Goal: Task Accomplishment & Management: Use online tool/utility

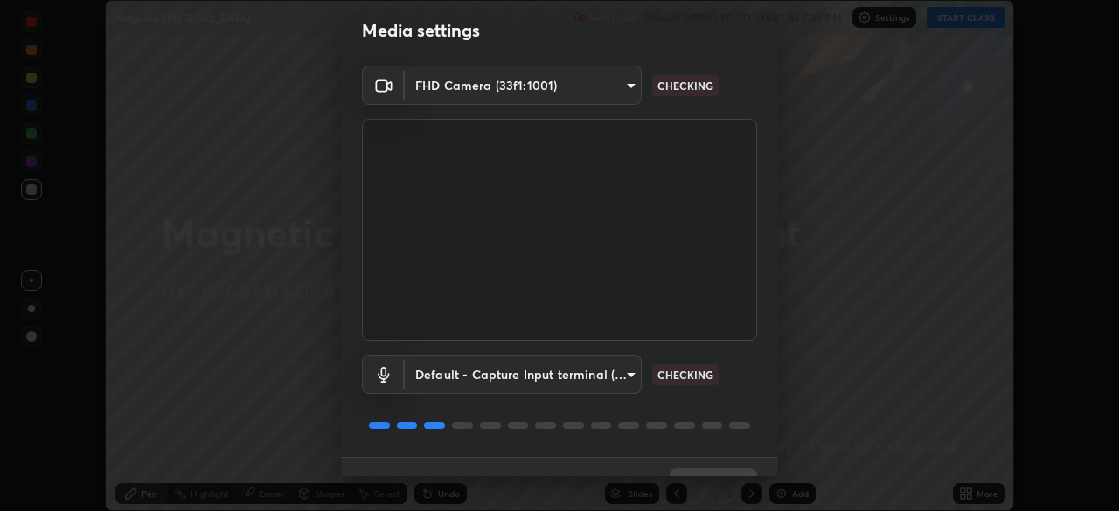
scroll to position [62, 0]
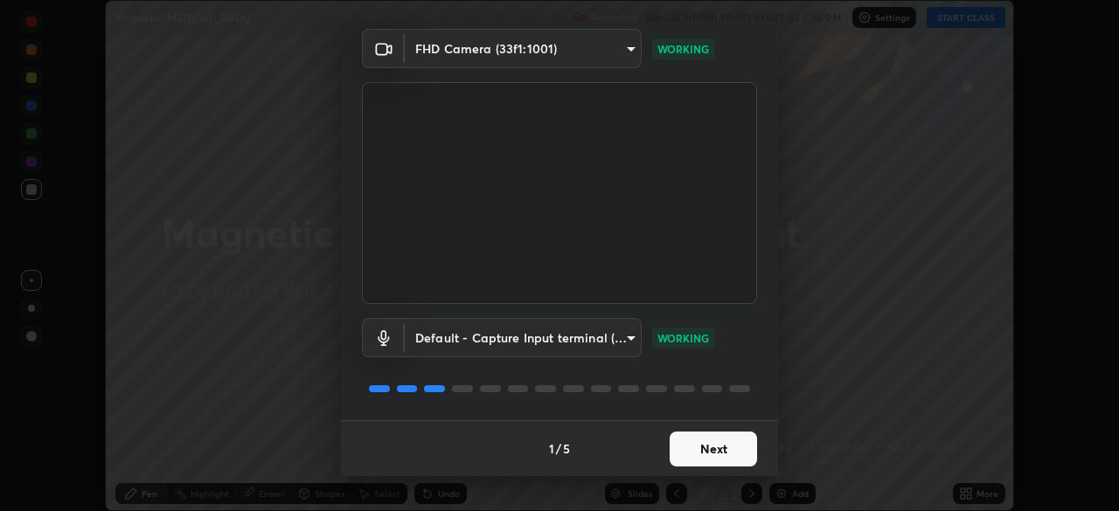
click at [738, 448] on button "Next" at bounding box center [713, 449] width 87 height 35
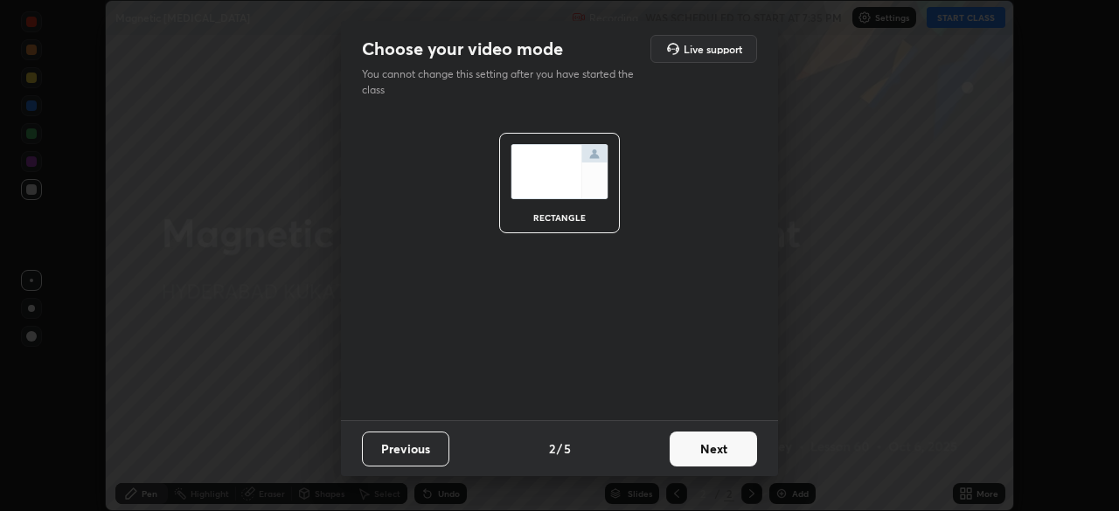
scroll to position [0, 0]
click at [740, 452] on button "Next" at bounding box center [713, 449] width 87 height 35
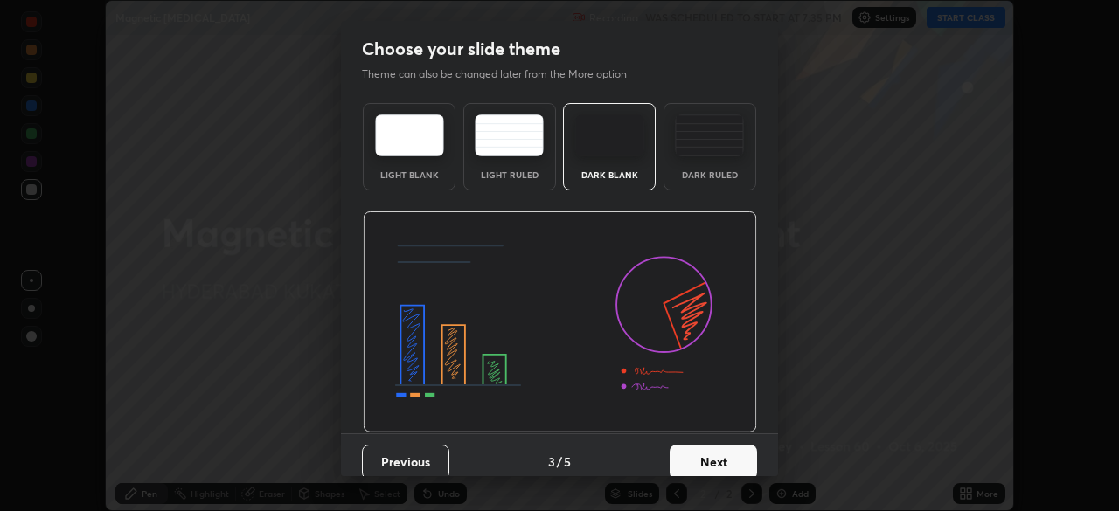
click at [743, 451] on button "Next" at bounding box center [713, 462] width 87 height 35
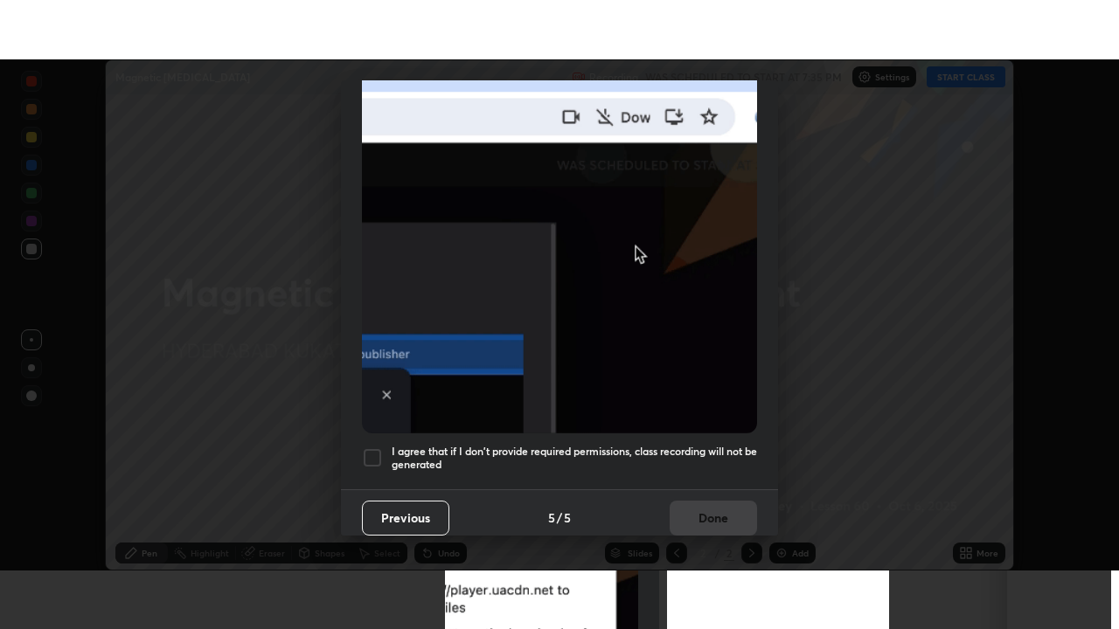
scroll to position [419, 0]
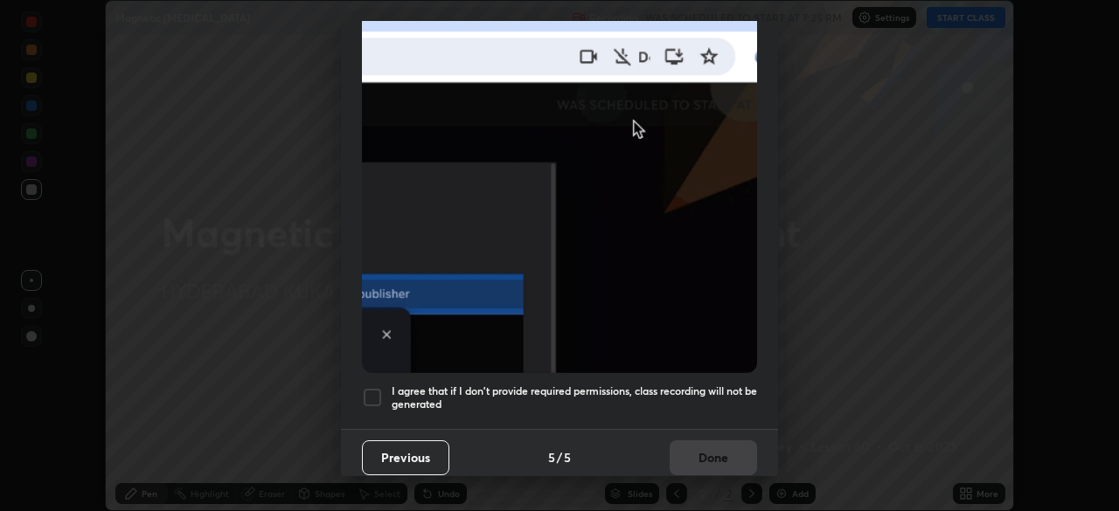
click at [379, 393] on div at bounding box center [372, 397] width 21 height 21
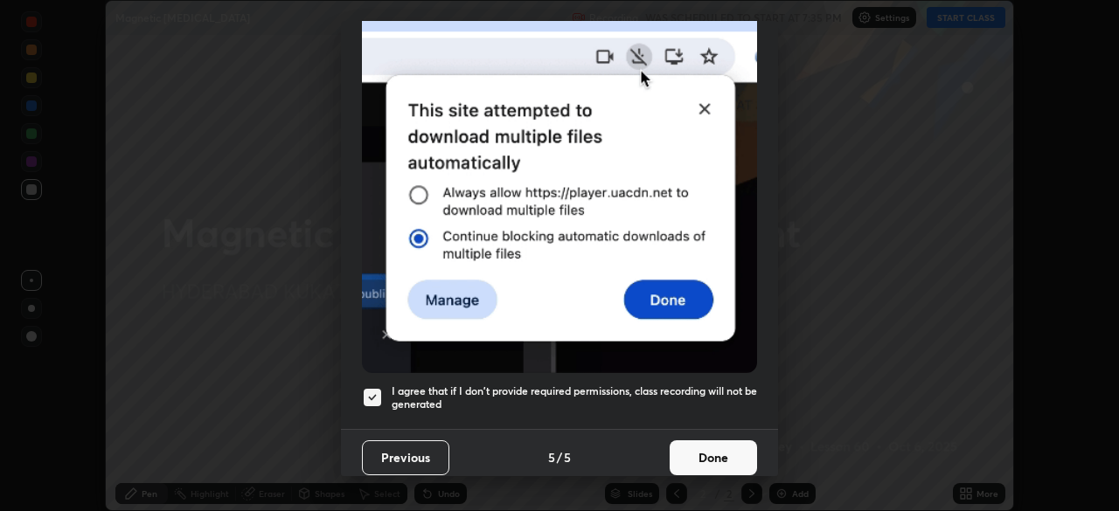
click at [687, 462] on button "Done" at bounding box center [713, 458] width 87 height 35
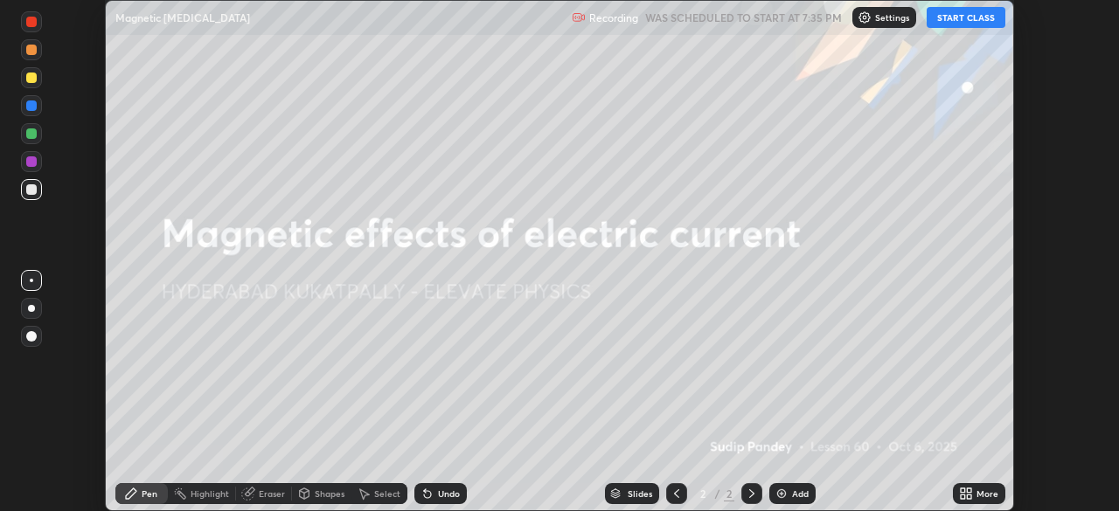
click at [990, 11] on button "START CLASS" at bounding box center [966, 17] width 79 height 21
click at [966, 494] on icon at bounding box center [966, 494] width 14 height 14
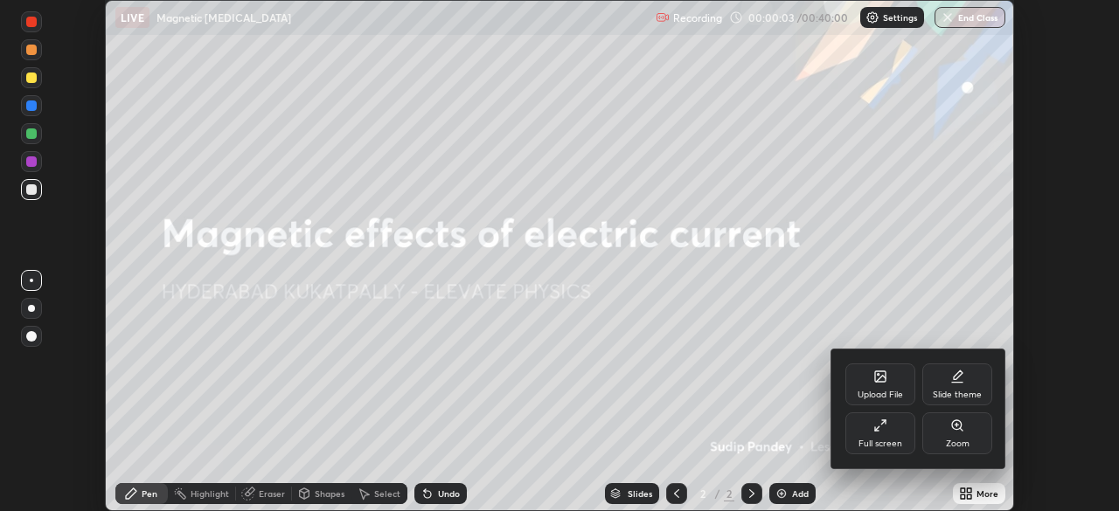
click at [892, 435] on div "Full screen" at bounding box center [880, 434] width 70 height 42
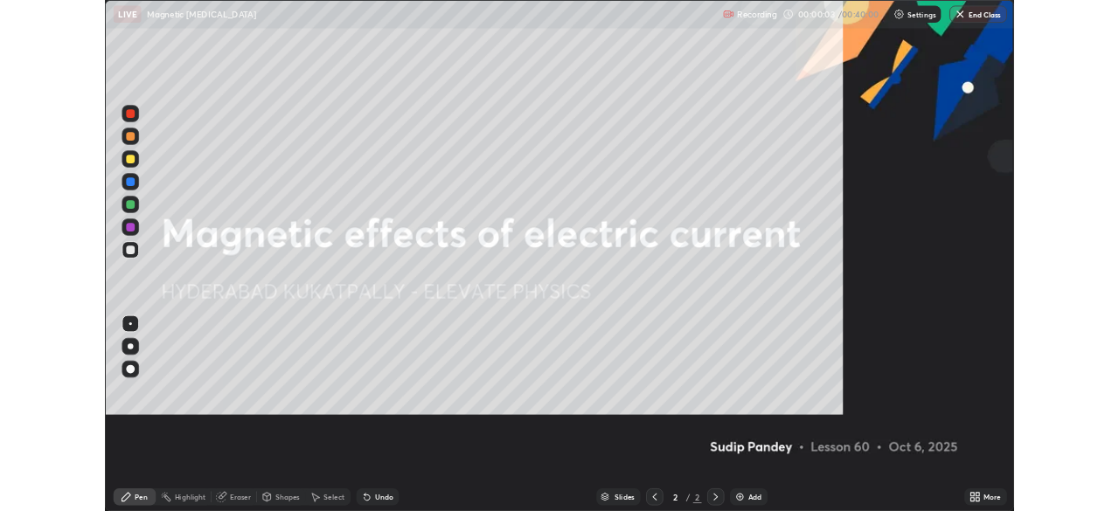
scroll to position [629, 1119]
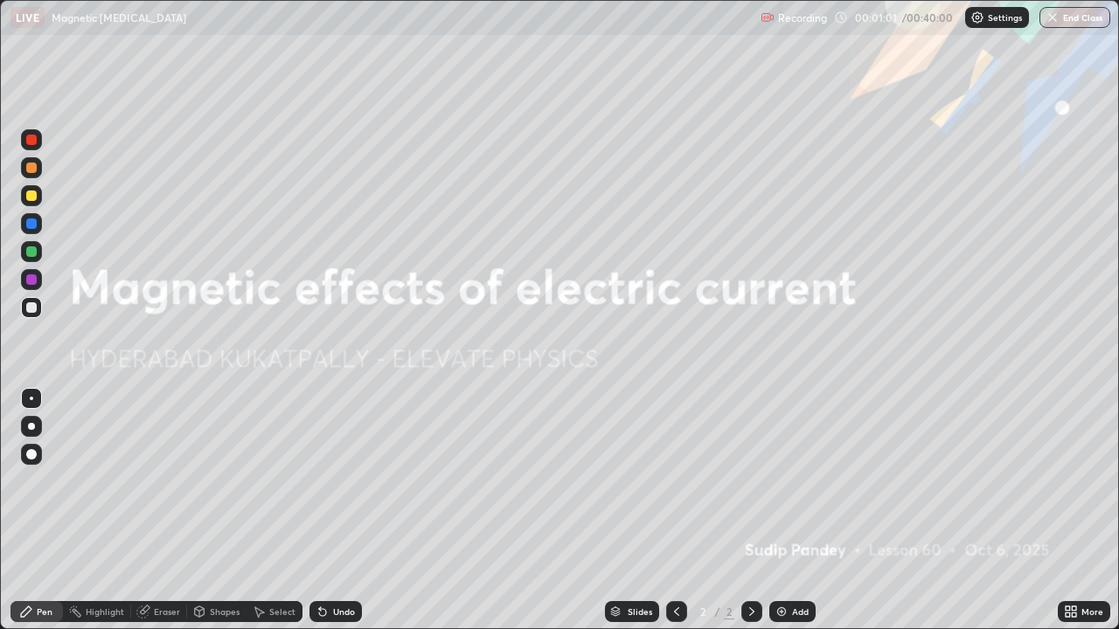
click at [796, 511] on div "Add" at bounding box center [800, 612] width 17 height 9
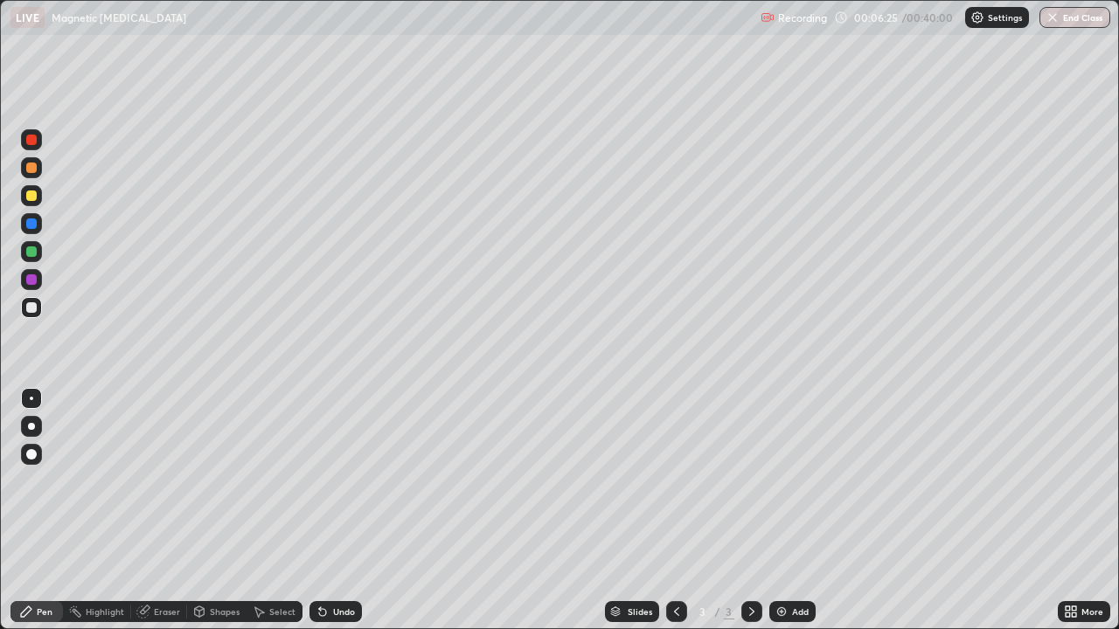
click at [39, 276] on div at bounding box center [31, 279] width 21 height 21
click at [29, 194] on div at bounding box center [31, 196] width 10 height 10
click at [39, 280] on div at bounding box center [31, 279] width 21 height 21
click at [149, 511] on icon at bounding box center [143, 612] width 14 height 14
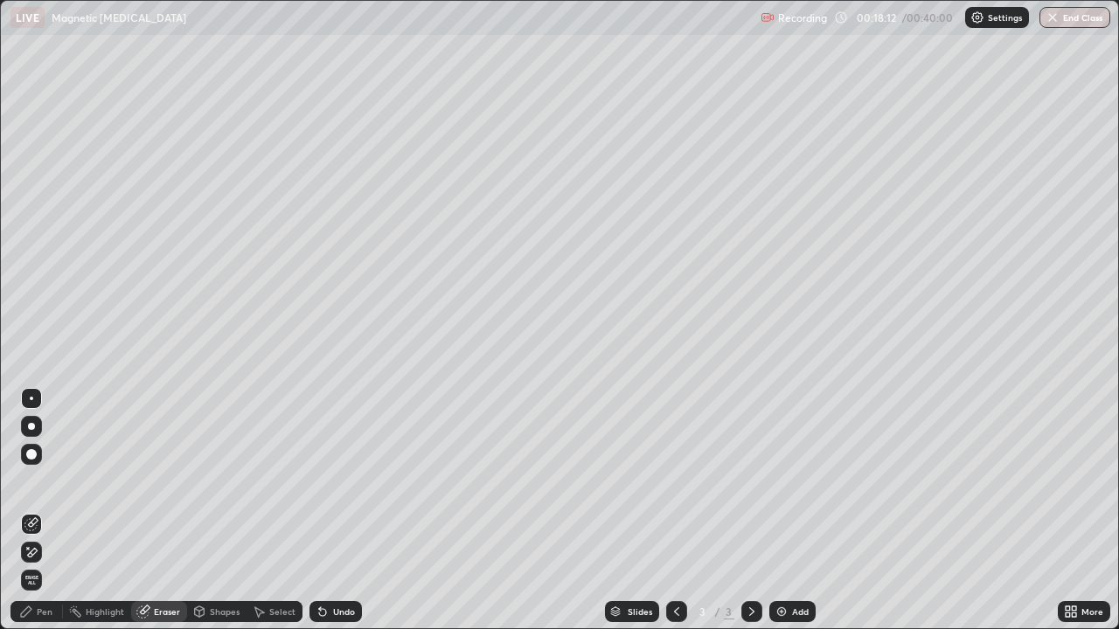
click at [795, 511] on div "Add" at bounding box center [800, 612] width 17 height 9
click at [41, 511] on div "Pen" at bounding box center [36, 611] width 52 height 21
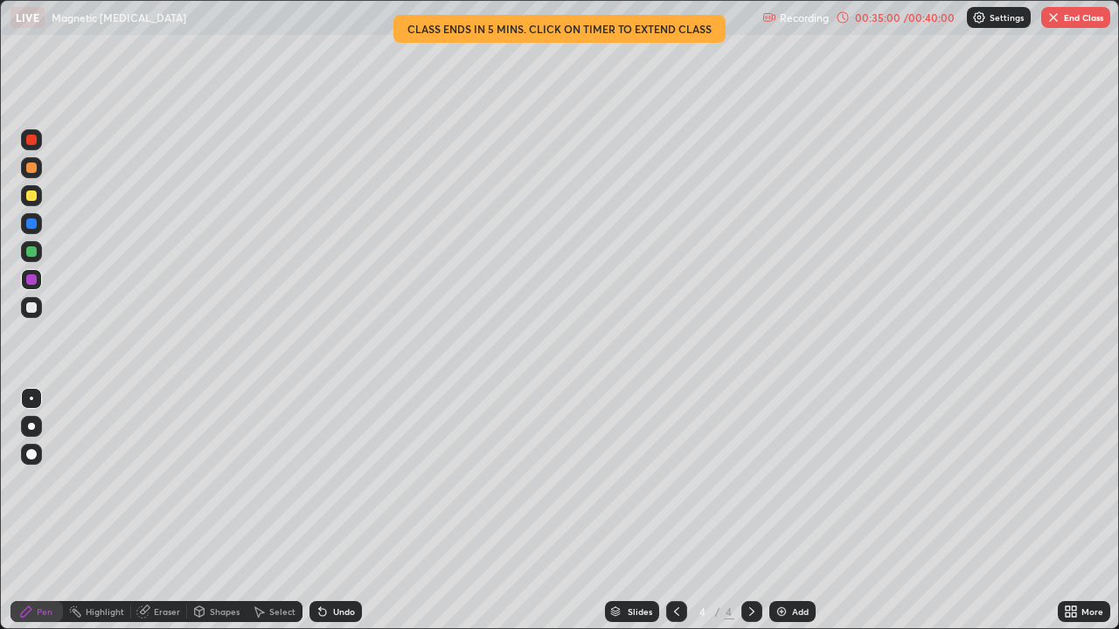
click at [794, 511] on div "Add" at bounding box center [800, 612] width 17 height 9
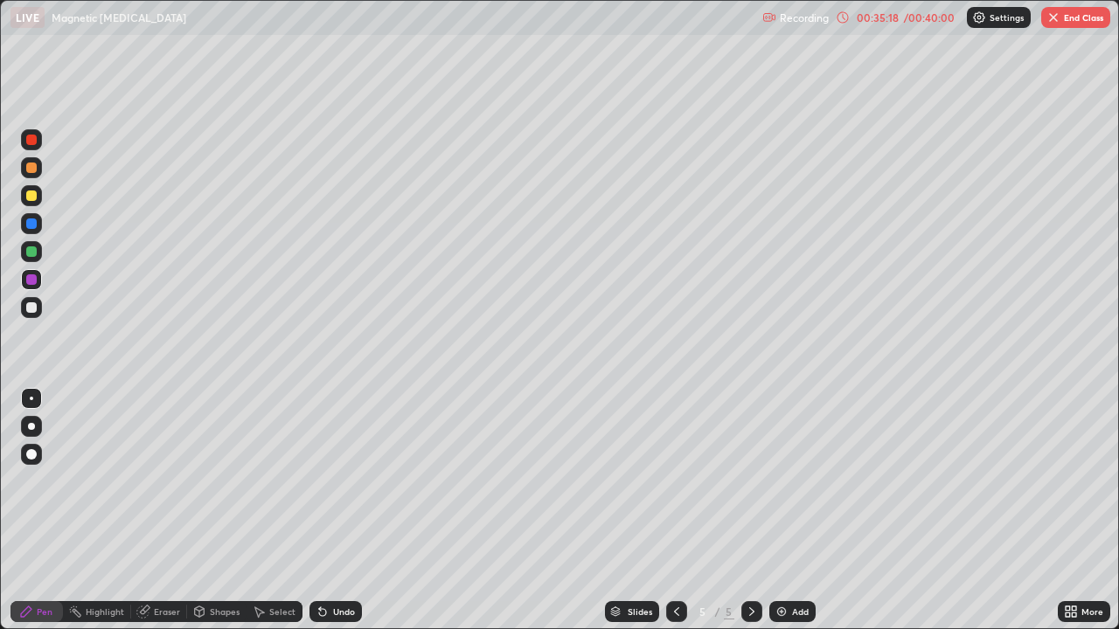
click at [330, 511] on div "Undo" at bounding box center [335, 611] width 52 height 21
click at [21, 251] on div at bounding box center [31, 251] width 21 height 21
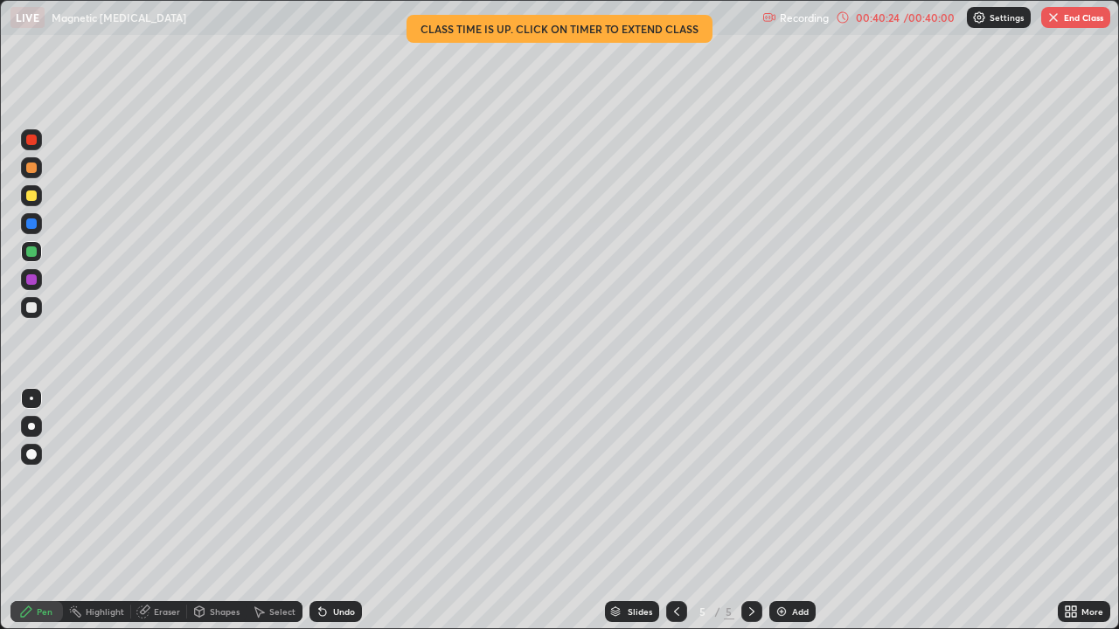
click at [1078, 17] on button "End Class" at bounding box center [1075, 17] width 69 height 21
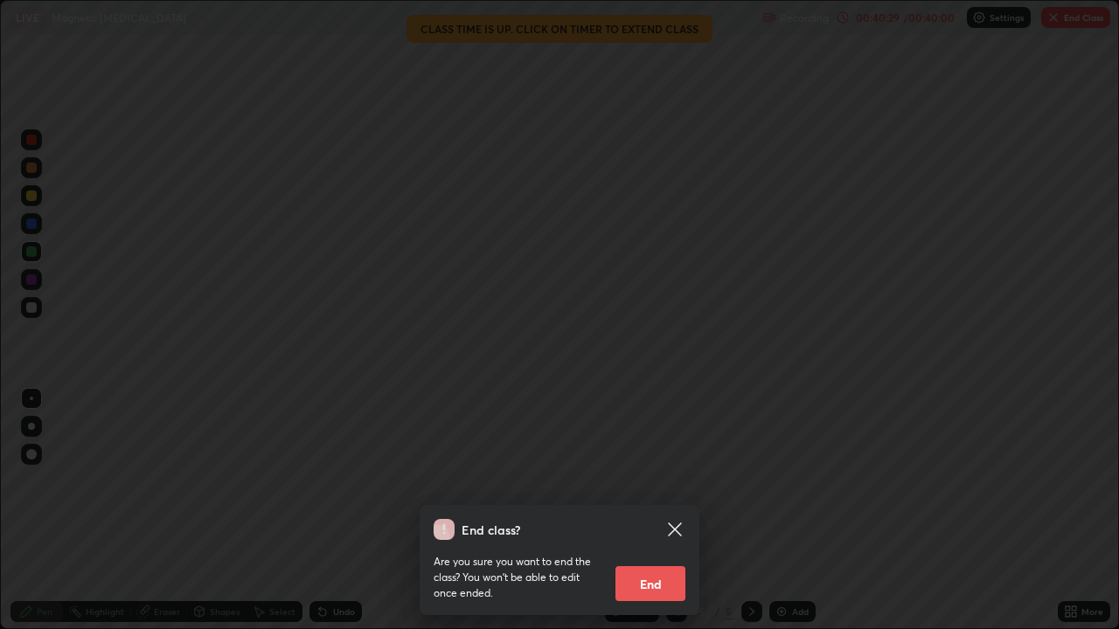
click at [671, 511] on button "End" at bounding box center [650, 583] width 70 height 35
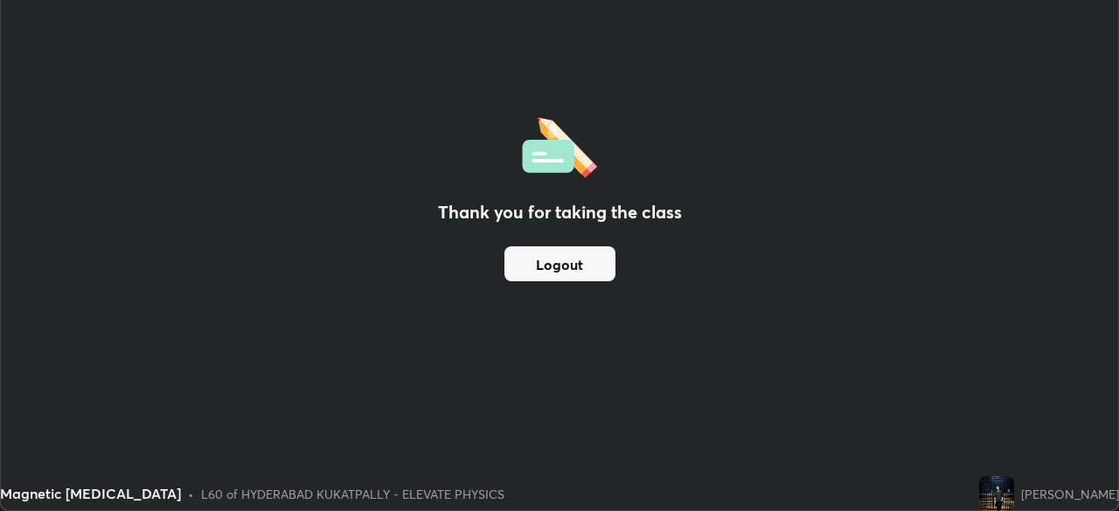
scroll to position [86909, 86301]
